Goal: Task Accomplishment & Management: Complete application form

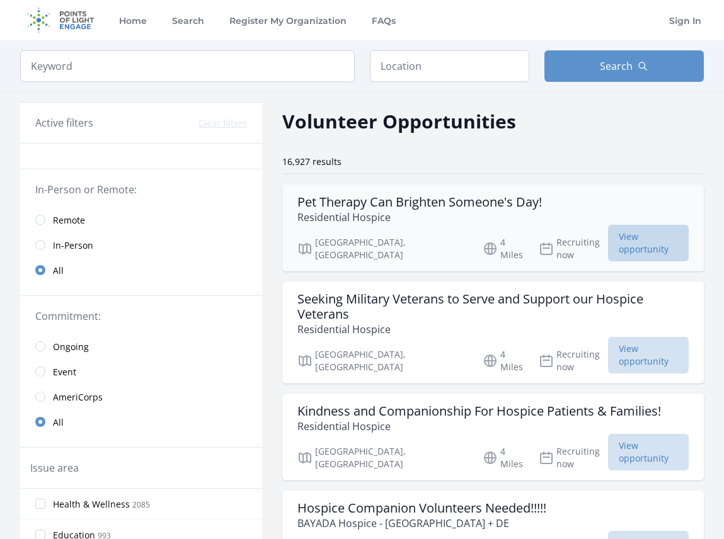
click at [645, 236] on span "View opportunity" at bounding box center [648, 243] width 81 height 37
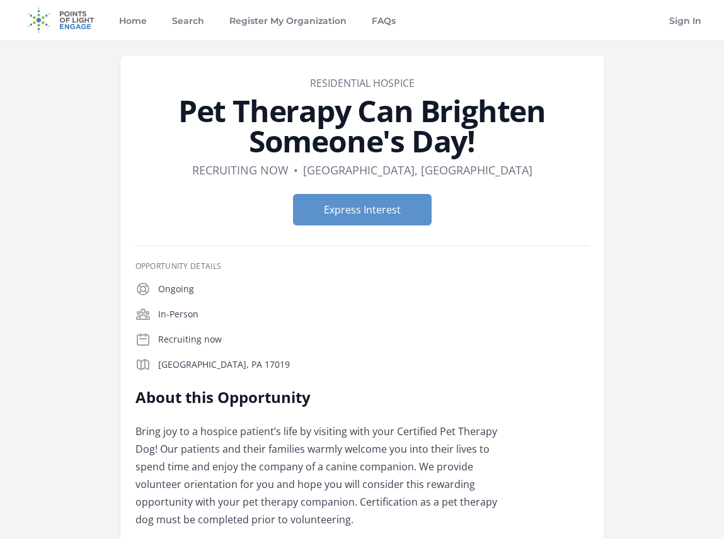
drag, startPoint x: 729, startPoint y: 66, endPoint x: 765, endPoint y: 32, distance: 49.9
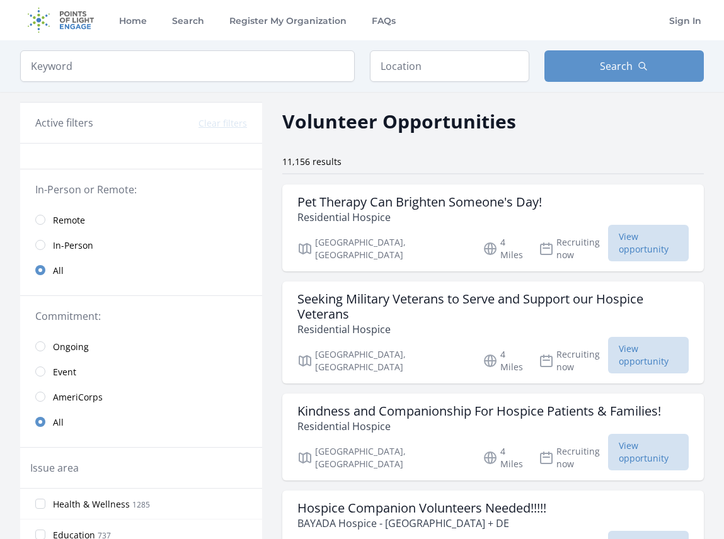
click at [65, 223] on span "Remote" at bounding box center [69, 220] width 32 height 13
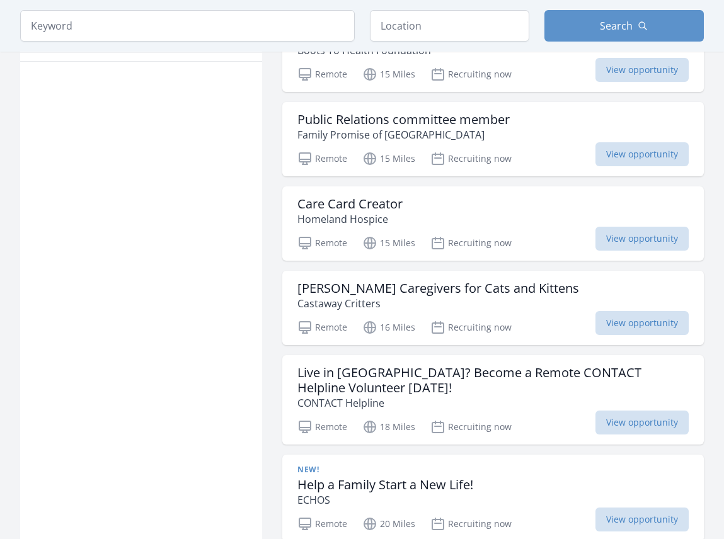
scroll to position [807, 0]
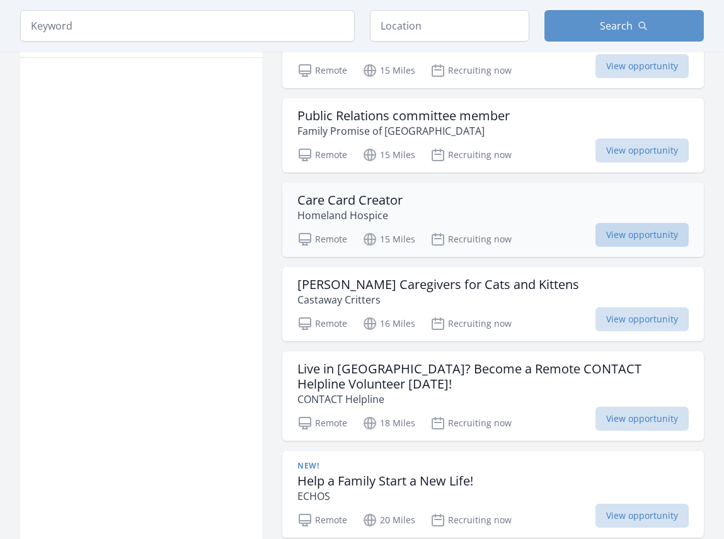
click at [644, 223] on span "View opportunity" at bounding box center [641, 235] width 93 height 24
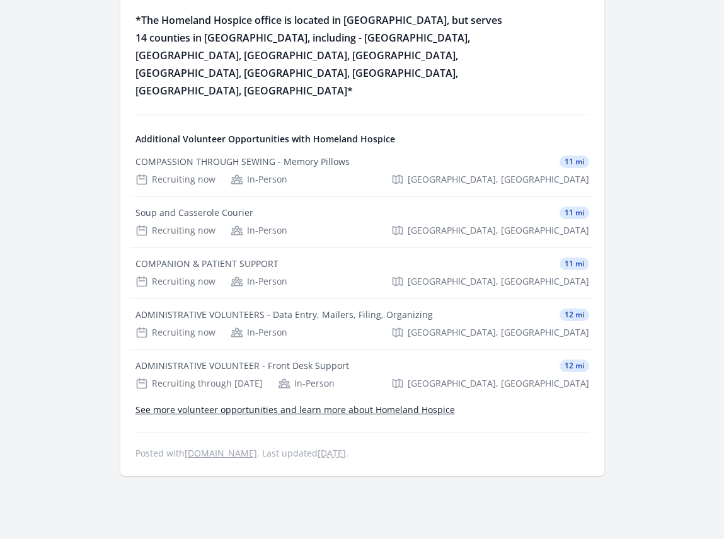
scroll to position [647, 0]
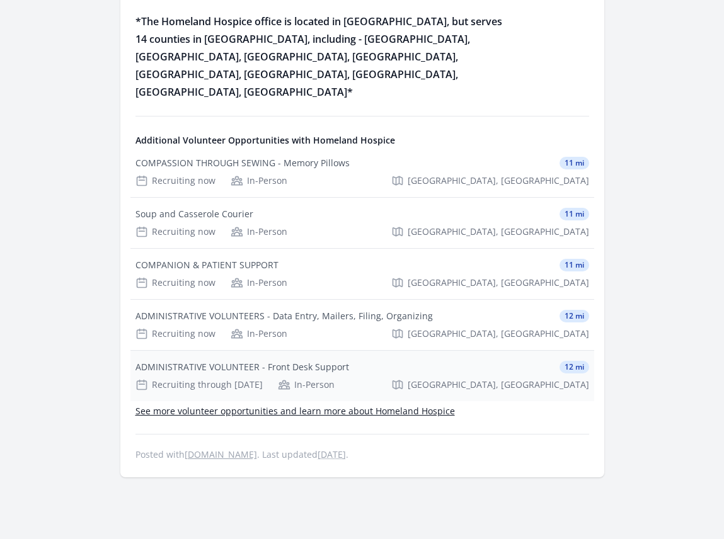
click at [224, 361] on div "ADMINISTRATIVE VOLUNTEER - Front Desk Support" at bounding box center [242, 367] width 214 height 13
click at [181, 208] on div "Soup and Casserole Courier" at bounding box center [194, 214] width 118 height 13
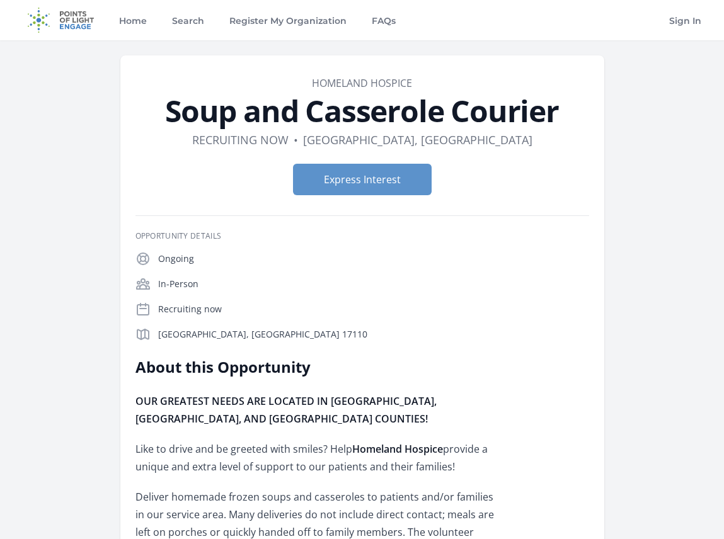
drag, startPoint x: 726, startPoint y: 128, endPoint x: 763, endPoint y: 96, distance: 49.1
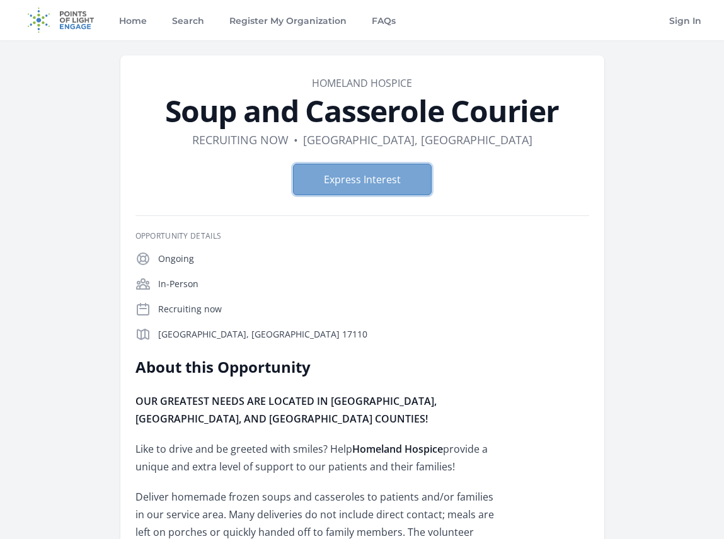
click at [383, 181] on button "Express Interest" at bounding box center [362, 179] width 139 height 31
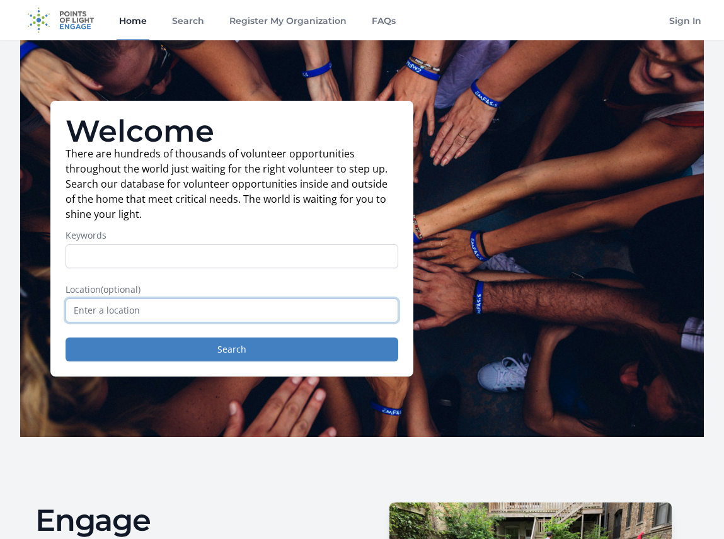
click at [224, 316] on input "text" at bounding box center [232, 311] width 333 height 24
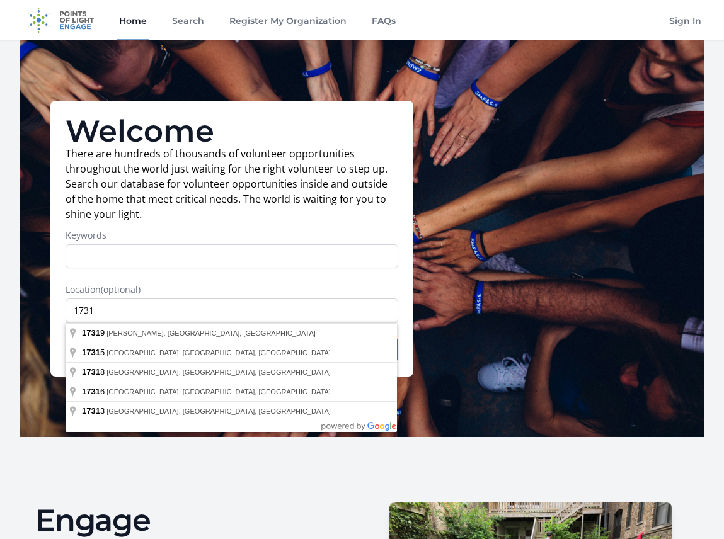
type input "Etters, PA 17319, USA"
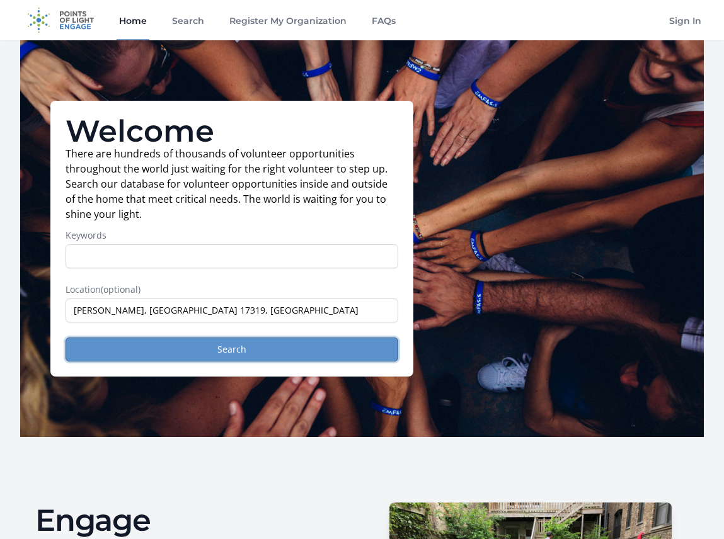
click at [161, 347] on button "Search" at bounding box center [232, 350] width 333 height 24
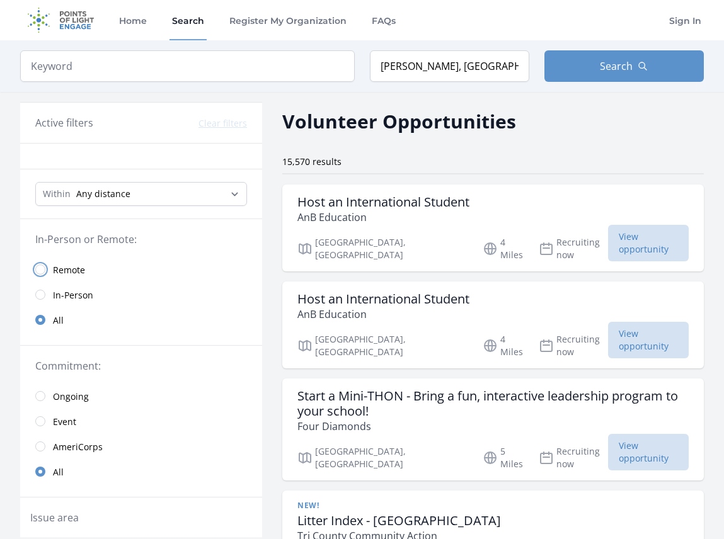
click at [40, 269] on input "radio" at bounding box center [40, 270] width 10 height 10
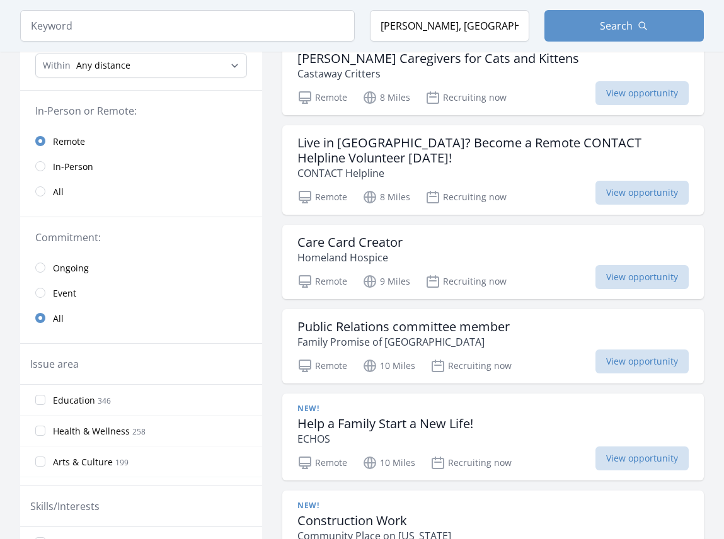
scroll to position [168, 0]
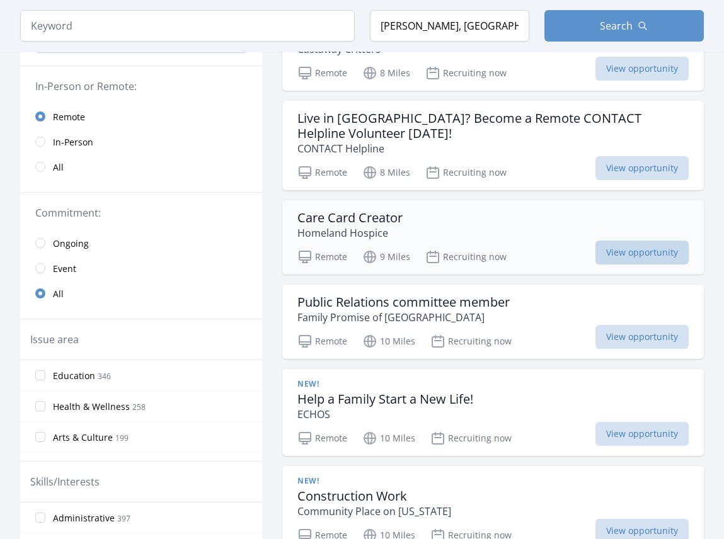
click at [631, 241] on span "View opportunity" at bounding box center [641, 253] width 93 height 24
click at [37, 379] on input "Education 346" at bounding box center [40, 375] width 10 height 10
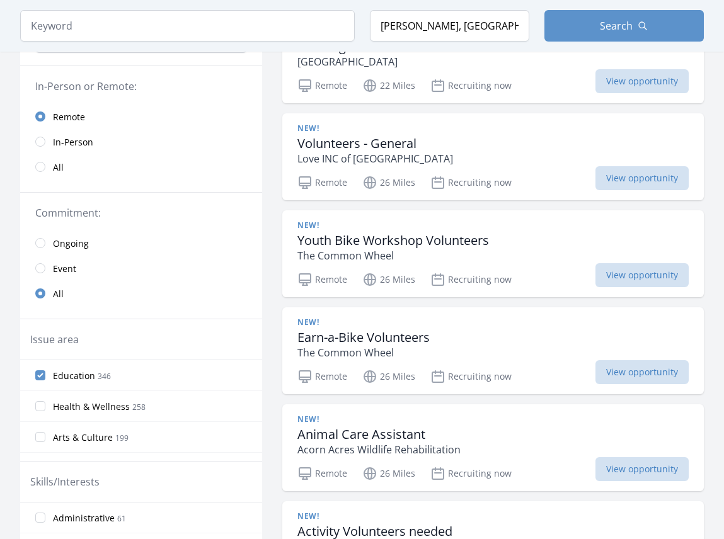
click at [64, 372] on span "Education" at bounding box center [74, 376] width 42 height 13
click at [45, 372] on input "Education 346" at bounding box center [40, 375] width 10 height 10
click at [64, 372] on span "Education" at bounding box center [74, 376] width 42 height 13
click at [45, 372] on input "Education 346" at bounding box center [40, 375] width 10 height 10
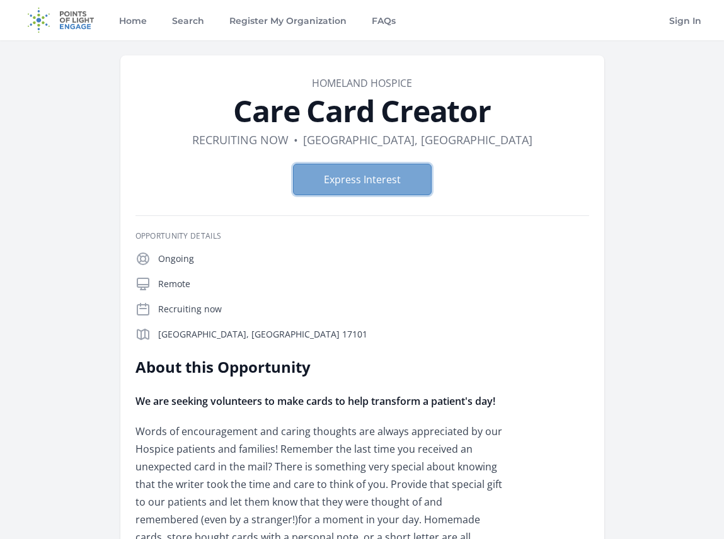
click at [375, 185] on button "Express Interest" at bounding box center [362, 179] width 139 height 31
